Goal: Navigation & Orientation: Find specific page/section

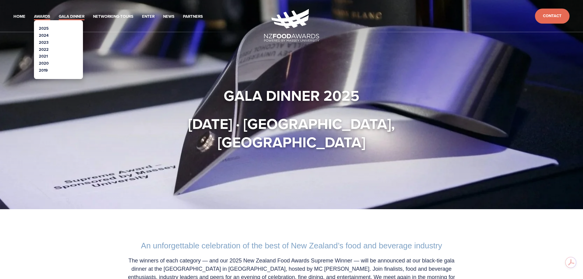
click at [36, 18] on link "Awards" at bounding box center [42, 16] width 16 height 7
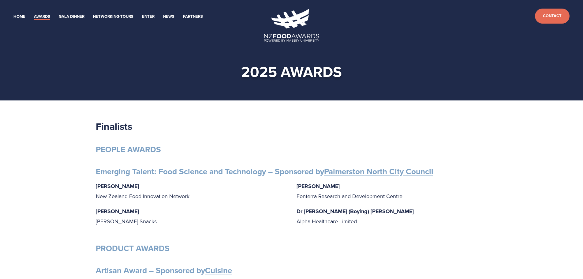
click at [195, 12] on header "Home Awards 2025 2024 2023 Enter" at bounding box center [291, 16] width 583 height 32
click at [195, 17] on link "Partners" at bounding box center [193, 16] width 20 height 7
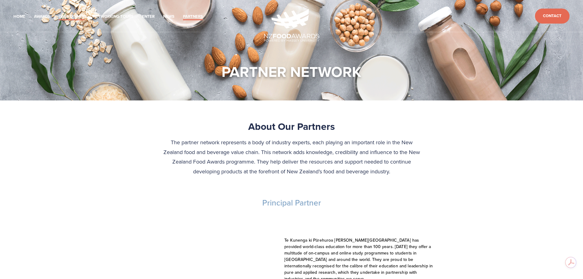
click at [74, 15] on link "Gala Dinner" at bounding box center [72, 16] width 26 height 7
